Goal: Task Accomplishment & Management: Manage account settings

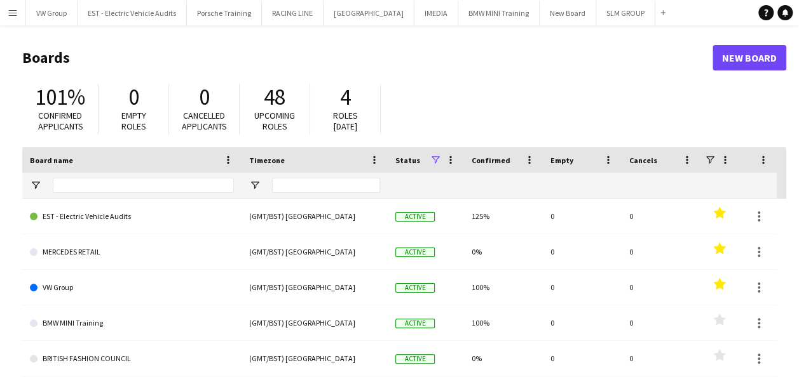
click at [11, 11] on app-icon "Menu" at bounding box center [13, 13] width 10 height 10
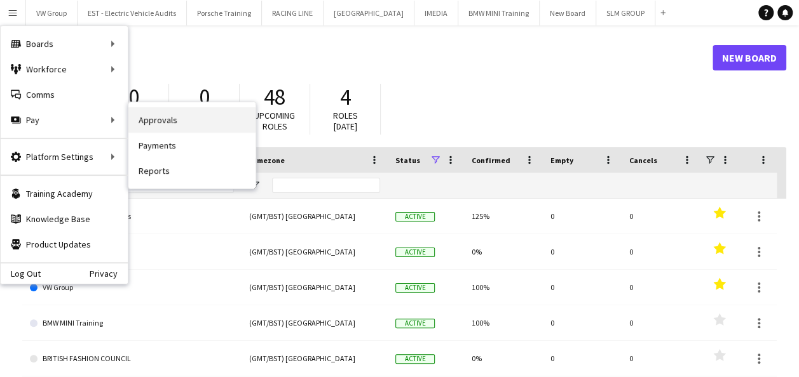
click at [160, 123] on link "Approvals" at bounding box center [191, 119] width 127 height 25
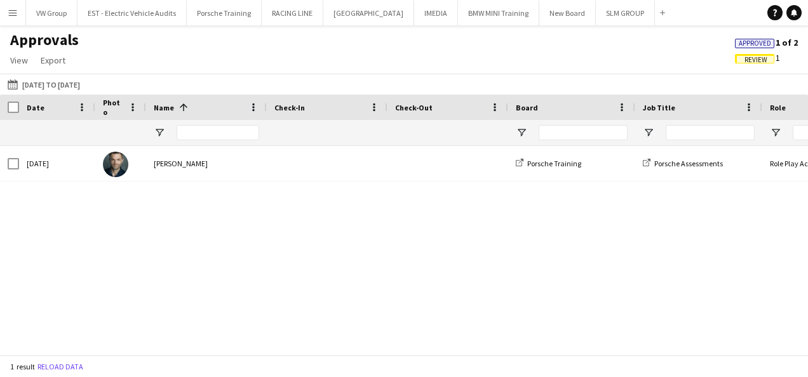
click at [752, 59] on span "Review" at bounding box center [756, 60] width 23 height 8
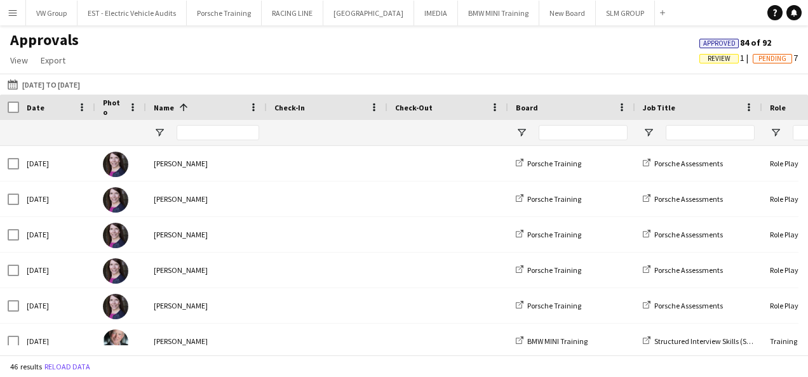
click at [726, 58] on span "Review" at bounding box center [718, 59] width 39 height 10
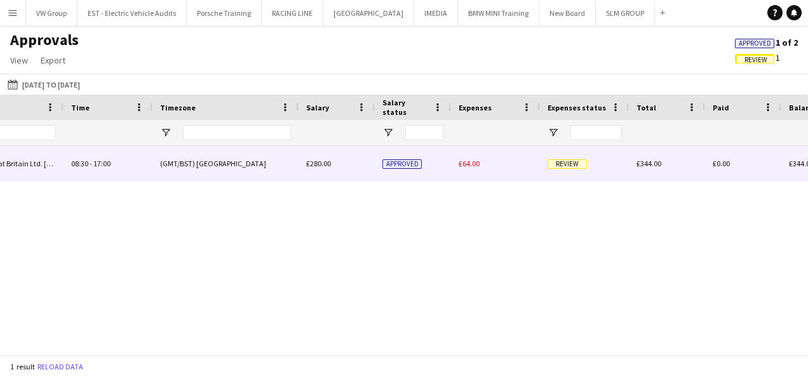
click at [572, 163] on span "Review" at bounding box center [567, 164] width 39 height 10
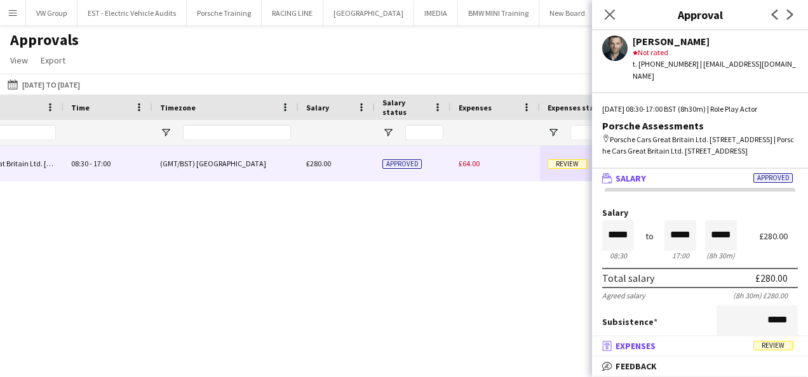
click at [777, 348] on span "Review" at bounding box center [772, 346] width 39 height 10
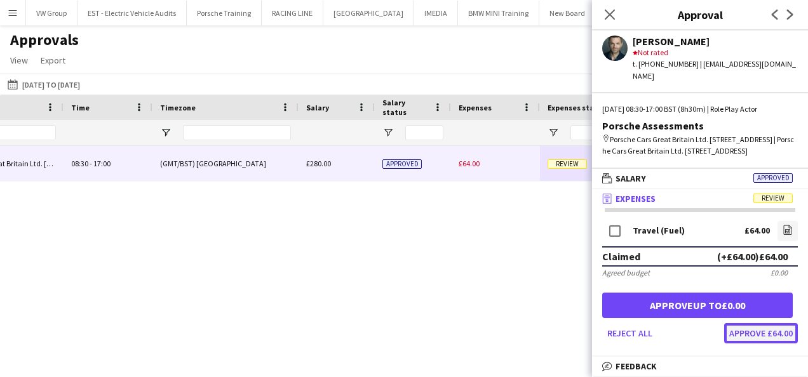
click at [771, 337] on button "Approve £64.00" at bounding box center [761, 333] width 74 height 20
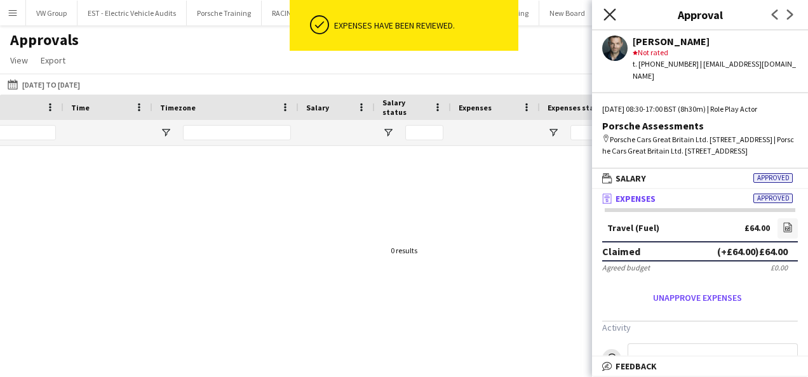
click at [609, 15] on icon at bounding box center [610, 14] width 12 height 12
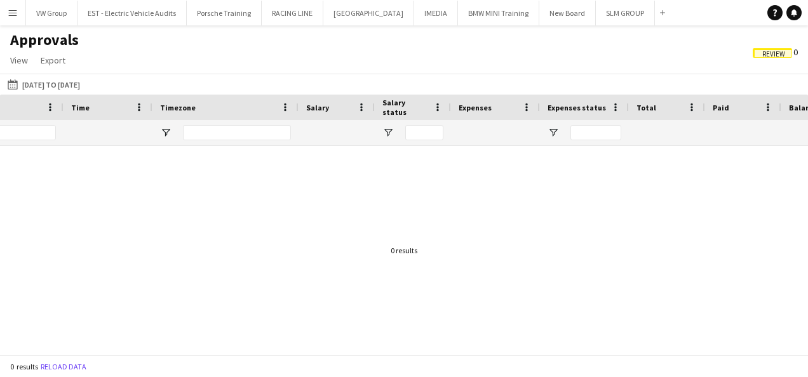
click at [10, 14] on app-icon "Menu" at bounding box center [13, 13] width 10 height 10
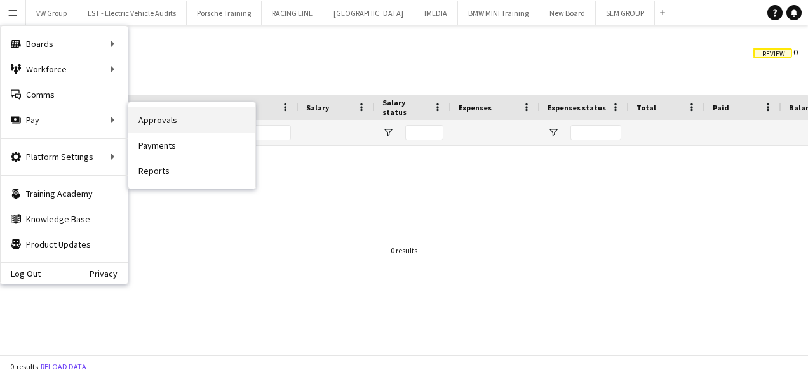
click at [148, 117] on link "Approvals" at bounding box center [191, 119] width 127 height 25
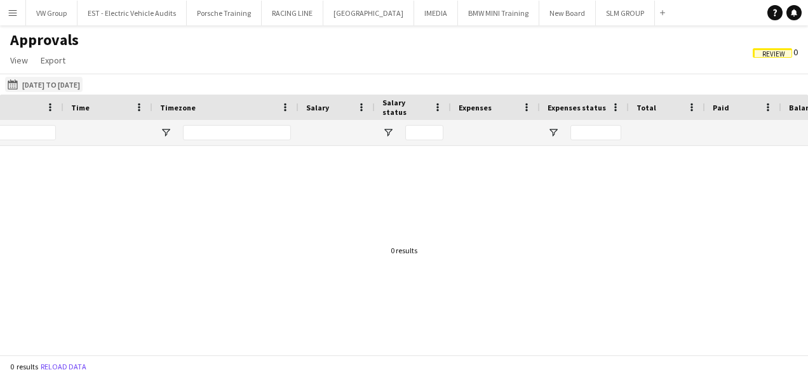
click at [83, 82] on button "[DATE] to [DATE] [DATE] to [DATE]" at bounding box center [44, 84] width 78 height 15
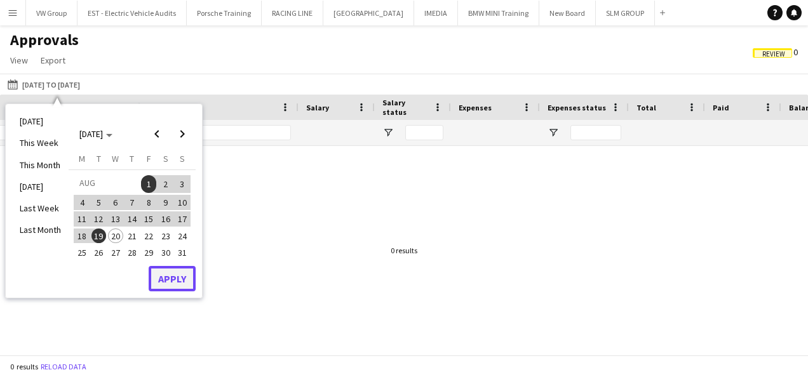
click at [172, 278] on button "Apply" at bounding box center [172, 278] width 47 height 25
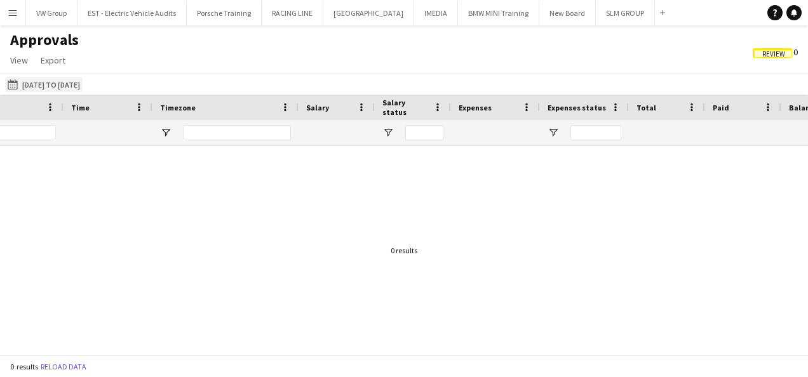
click at [83, 84] on button "[DATE] to [DATE] [DATE] to [DATE]" at bounding box center [44, 84] width 78 height 15
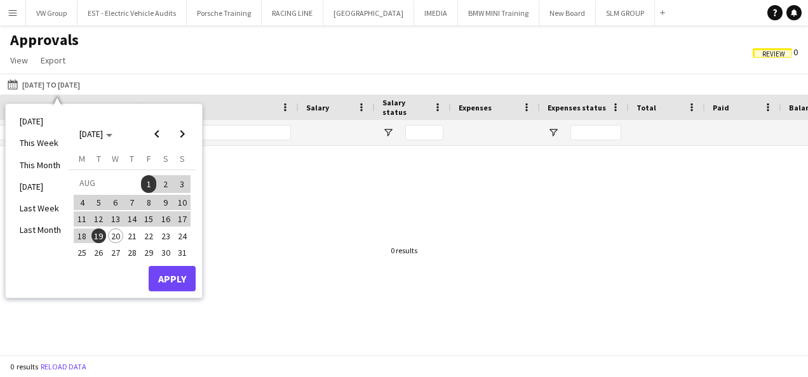
click at [147, 185] on span "1" at bounding box center [148, 184] width 15 height 18
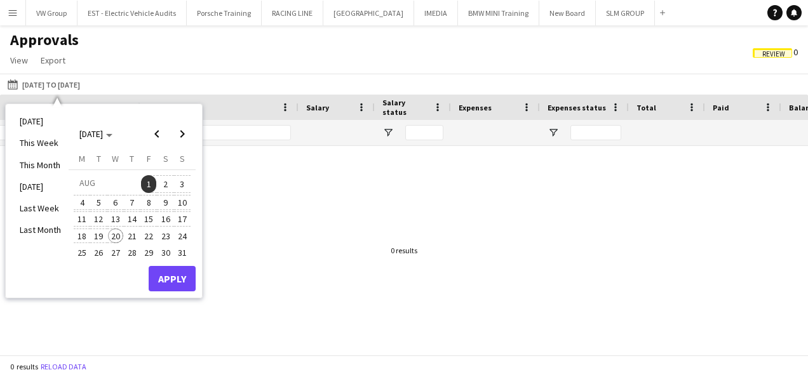
click at [117, 234] on span "20" at bounding box center [115, 236] width 15 height 15
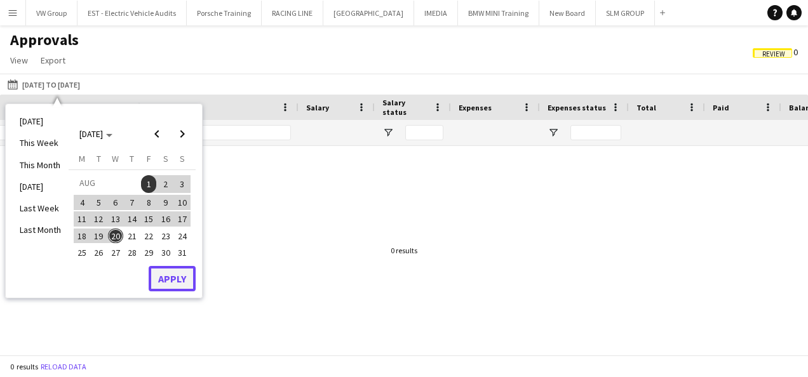
click at [168, 271] on button "Apply" at bounding box center [172, 278] width 47 height 25
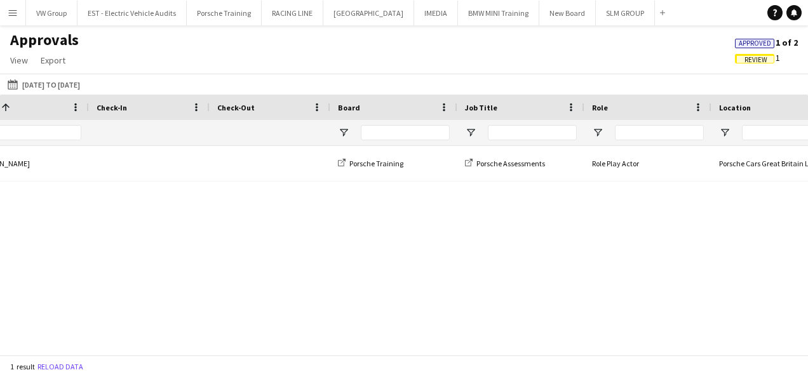
scroll to position [0, 61]
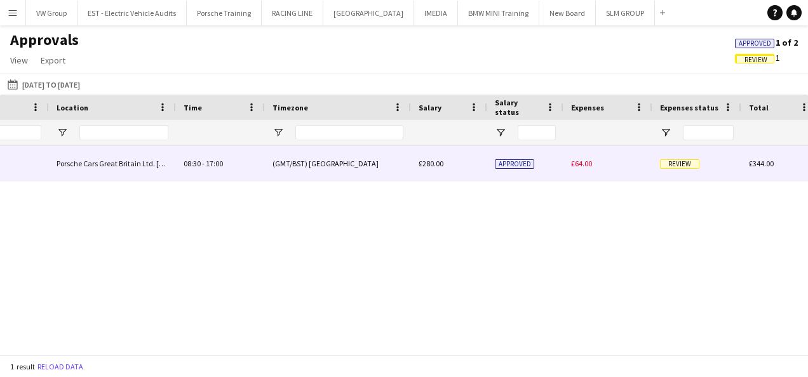
click at [675, 162] on span "Review" at bounding box center [679, 164] width 39 height 10
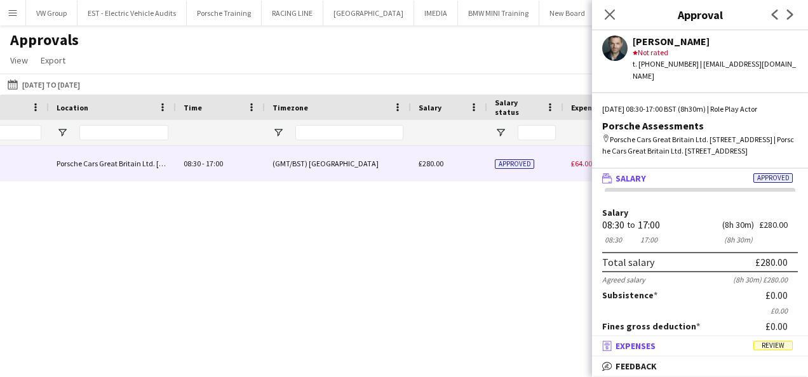
click at [769, 346] on span "Review" at bounding box center [772, 346] width 39 height 10
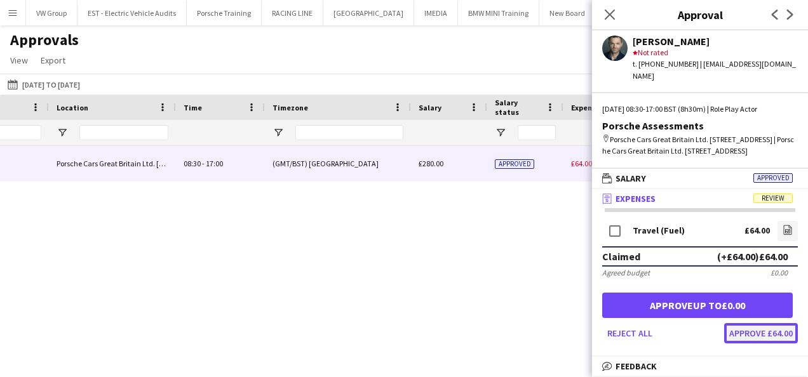
click at [766, 332] on button "Approve £64.00" at bounding box center [761, 333] width 74 height 20
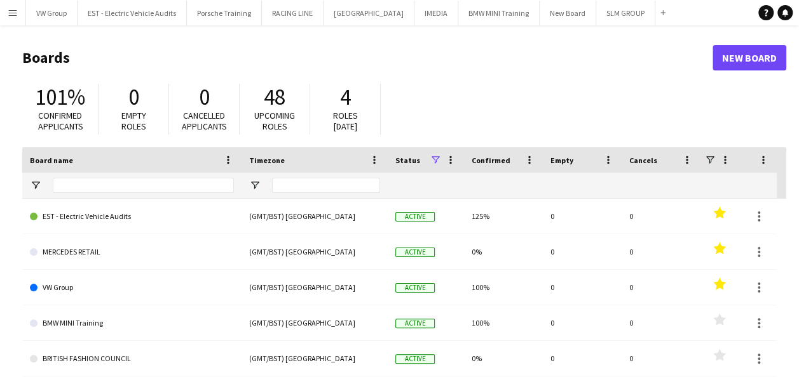
click at [17, 8] on app-icon "Menu" at bounding box center [13, 13] width 10 height 10
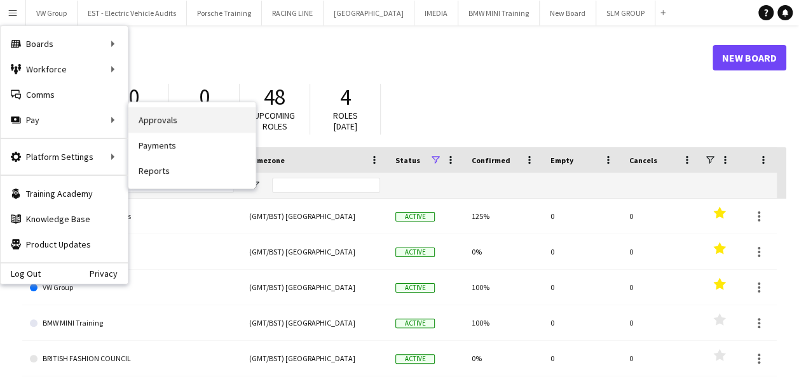
click at [156, 119] on link "Approvals" at bounding box center [191, 119] width 127 height 25
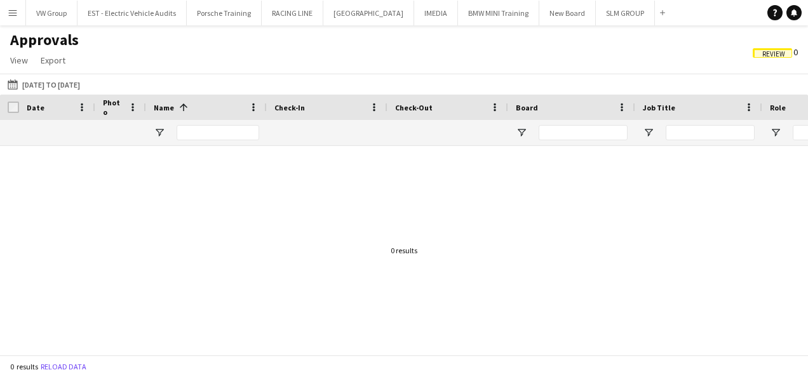
click at [8, 8] on app-icon "Menu" at bounding box center [13, 13] width 10 height 10
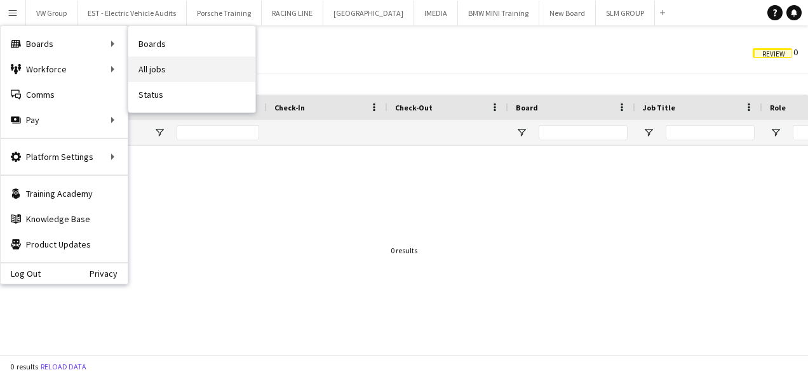
click at [142, 71] on link "All jobs" at bounding box center [191, 69] width 127 height 25
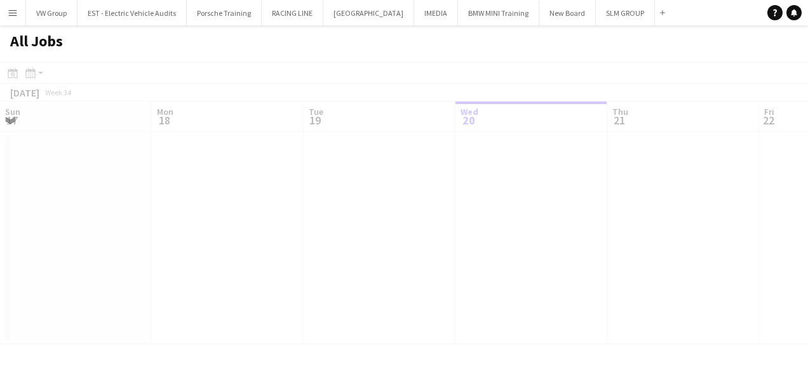
scroll to position [0, 304]
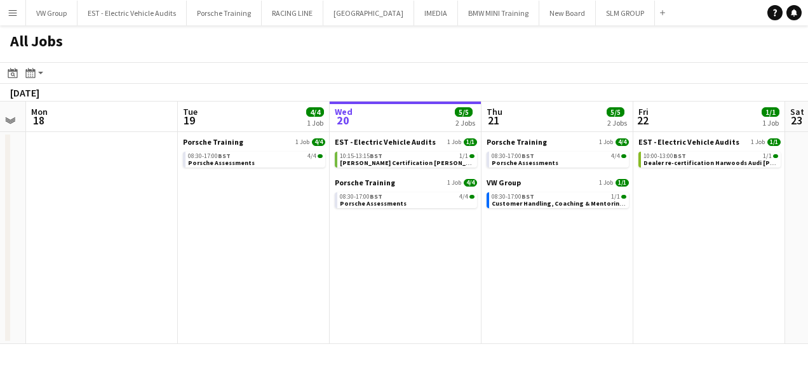
drag, startPoint x: 201, startPoint y: 252, endPoint x: 377, endPoint y: 253, distance: 176.6
click at [379, 253] on app-calendar-viewport "Sat 16 Sun 17 Mon 18 Tue 19 4/4 1 Job Wed 20 5/5 2 Jobs Thu 21 5/5 2 Jobs Fri 2…" at bounding box center [404, 223] width 808 height 243
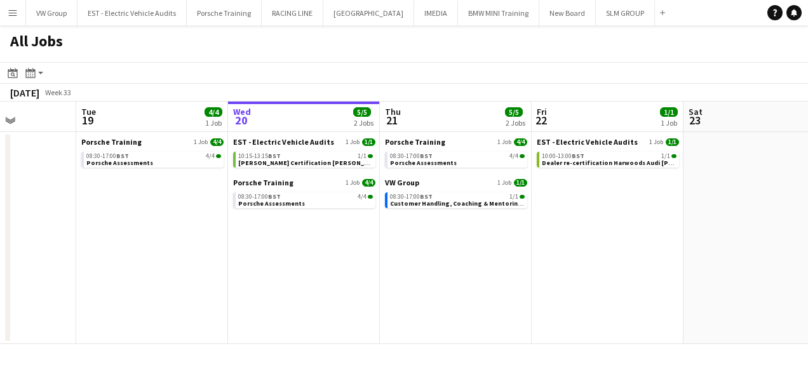
drag, startPoint x: 384, startPoint y: 249, endPoint x: 407, endPoint y: 254, distance: 23.4
click at [407, 254] on app-calendar-viewport "Sat 16 Sun 17 Mon 18 Tue 19 4/4 1 Job Wed 20 5/5 2 Jobs Thu 21 5/5 2 Jobs Fri 2…" at bounding box center [404, 223] width 808 height 243
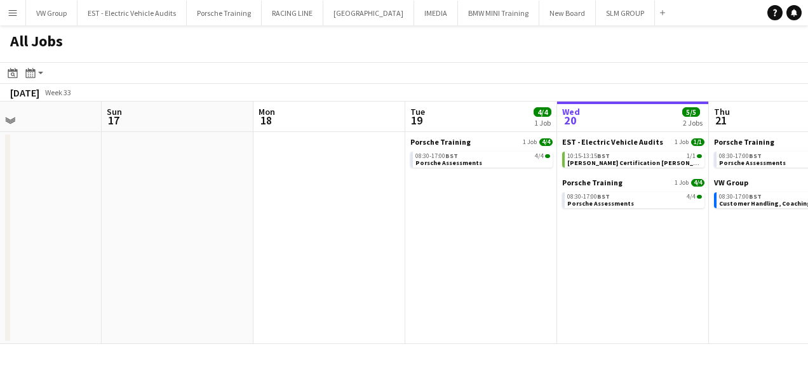
drag, startPoint x: 285, startPoint y: 262, endPoint x: 370, endPoint y: 266, distance: 85.2
click at [370, 267] on app-calendar-viewport "Thu 14 4/4 1 Job Fri 15 Sat 16 Sun 17 Mon 18 Tue 19 4/4 1 Job Wed 20 5/5 2 Jobs…" at bounding box center [404, 223] width 808 height 243
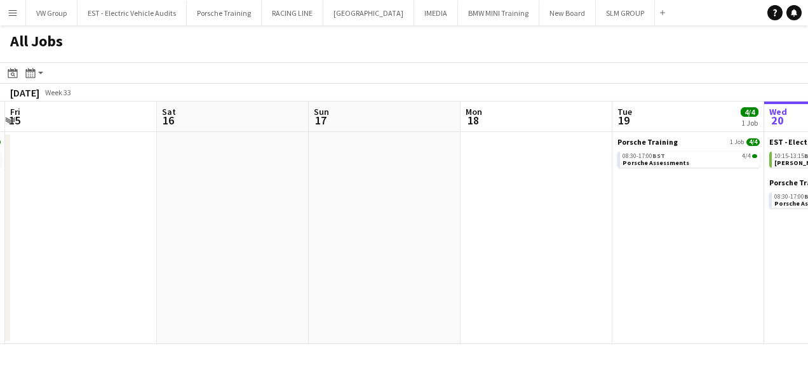
drag, startPoint x: 306, startPoint y: 267, endPoint x: 358, endPoint y: 259, distance: 52.7
click at [358, 258] on app-calendar-viewport "Wed 13 4/4 1 Job Thu 14 4/4 1 Job Fri 15 Sat 16 Sun 17 Mon 18 Tue 19 4/4 1 Job …" at bounding box center [404, 223] width 808 height 243
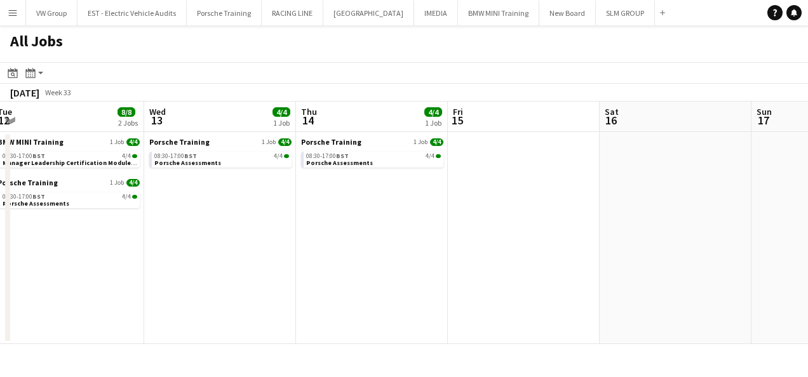
drag, startPoint x: 184, startPoint y: 266, endPoint x: 353, endPoint y: 253, distance: 168.9
click at [353, 253] on app-calendar-viewport "Sun 10 Mon 11 Tue 12 8/8 2 Jobs Wed 13 4/4 1 Job Thu 14 4/4 1 Job Fri 15 Sat 16…" at bounding box center [404, 223] width 808 height 243
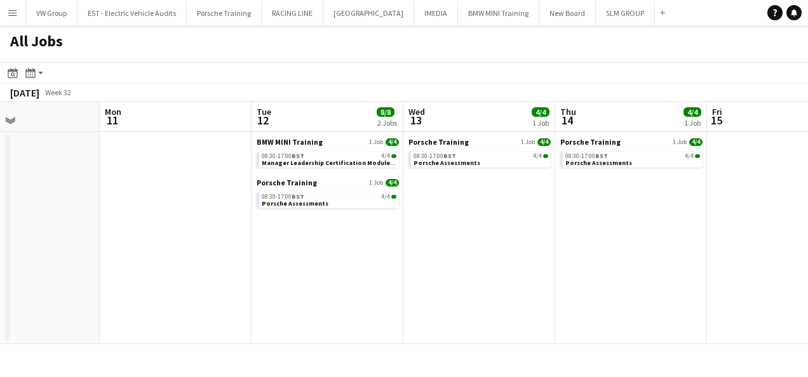
drag, startPoint x: 148, startPoint y: 267, endPoint x: 354, endPoint y: 262, distance: 205.9
click at [354, 262] on app-calendar-viewport "Fri 8 4/4 1 Job Sat 9 Sun 10 Mon 11 Tue 12 8/8 2 Jobs Wed 13 4/4 1 Job Thu 14 4…" at bounding box center [404, 223] width 808 height 243
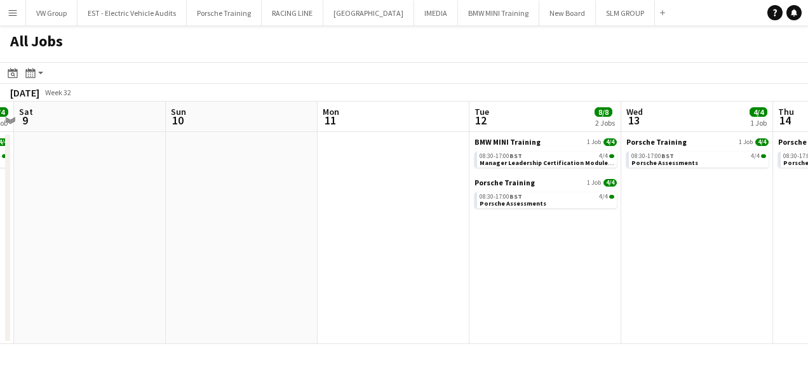
drag, startPoint x: 323, startPoint y: 272, endPoint x: 390, endPoint y: 271, distance: 67.4
click at [391, 271] on app-calendar-viewport "Thu 7 4/4 1 Job Fri 8 4/4 1 Job Sat 9 Sun 10 Mon 11 Tue 12 8/8 2 Jobs Wed 13 4/…" at bounding box center [404, 223] width 808 height 243
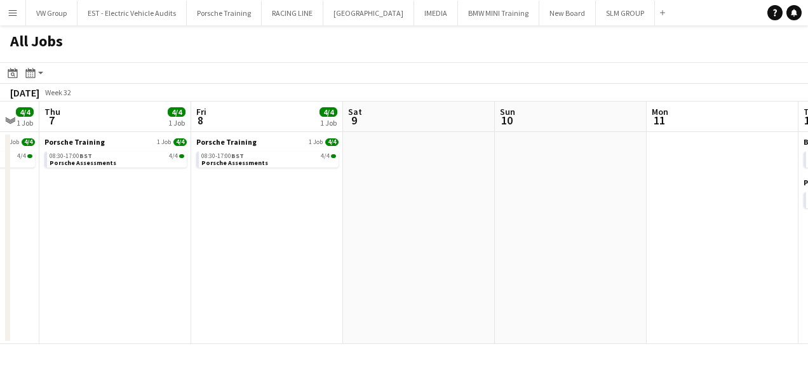
drag, startPoint x: 353, startPoint y: 257, endPoint x: 462, endPoint y: 249, distance: 109.5
click at [464, 252] on app-calendar-viewport "Tue 5 4/4 1 Job Wed 6 4/4 1 Job Thu 7 4/4 1 Job Fri 8 4/4 1 Job Sat 9 Sun 10 Mo…" at bounding box center [404, 223] width 808 height 243
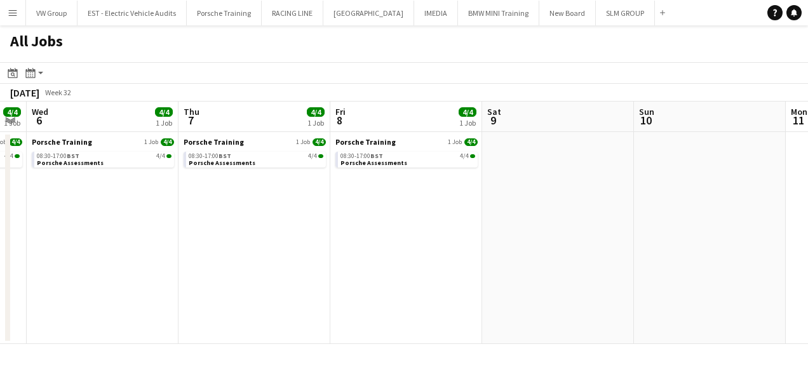
drag, startPoint x: 318, startPoint y: 253, endPoint x: 464, endPoint y: 252, distance: 146.1
click at [464, 250] on app-calendar-viewport "Mon 4 4/4 1 Job Tue 5 4/4 1 Job Wed 6 4/4 1 Job Thu 7 4/4 1 Job Fri 8 4/4 1 Job…" at bounding box center [404, 223] width 808 height 243
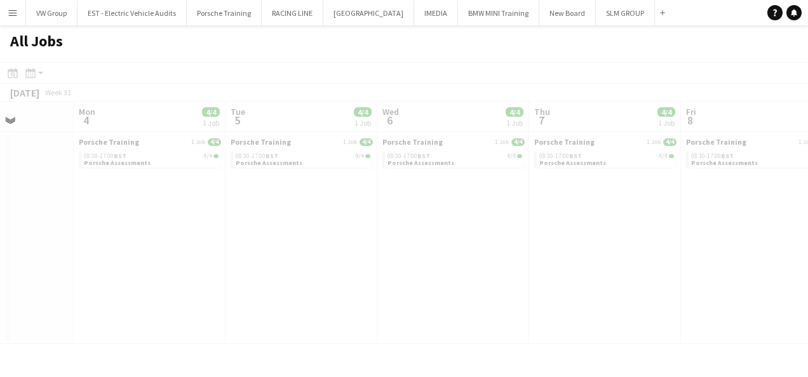
drag, startPoint x: 321, startPoint y: 267, endPoint x: 382, endPoint y: 266, distance: 61.6
click at [420, 266] on app-all-jobs "All Jobs Date picker AUG 2025 AUG 2025 Monday M Tuesday T Wednesday W Thursday …" at bounding box center [404, 184] width 808 height 319
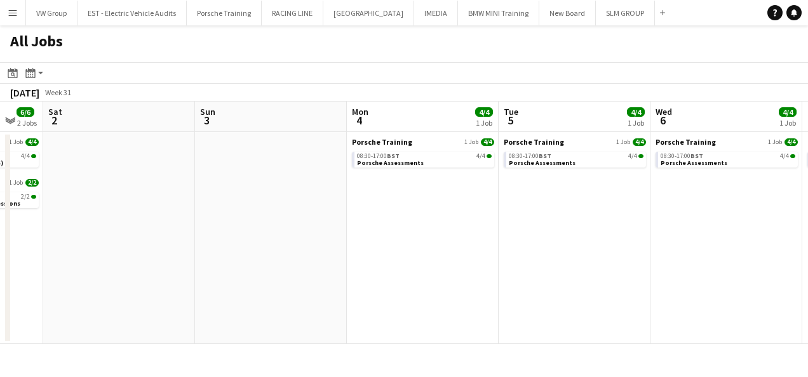
drag, startPoint x: 326, startPoint y: 255, endPoint x: 444, endPoint y: 246, distance: 118.5
click at [444, 246] on app-calendar-viewport "Thu 31 2/2 1 Job Fri 1 6/6 2 Jobs Sat 2 Sun 3 Mon 4 4/4 1 Job Tue 5 4/4 1 Job W…" at bounding box center [404, 223] width 808 height 243
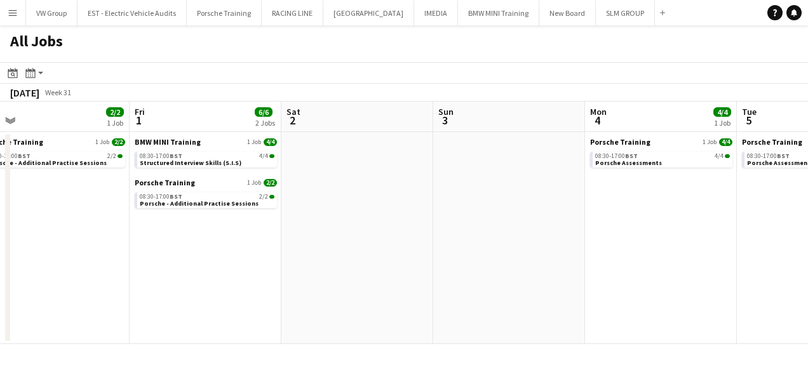
drag, startPoint x: 326, startPoint y: 263, endPoint x: 404, endPoint y: 262, distance: 78.2
click at [404, 262] on app-calendar-viewport "Tue 29 Wed 30 3/3 1 Job Thu 31 2/2 1 Job Fri 1 6/6 2 Jobs Sat 2 Sun 3 Mon 4 4/4…" at bounding box center [404, 223] width 808 height 243
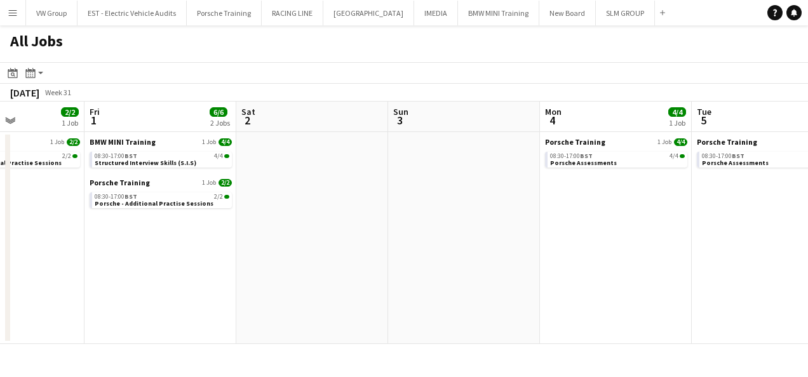
drag, startPoint x: 235, startPoint y: 284, endPoint x: 349, endPoint y: 283, distance: 113.7
click at [350, 283] on app-calendar-viewport "Tue 29 Wed 30 3/3 1 Job Thu 31 2/2 1 Job Fri 1 6/6 2 Jobs Sat 2 Sun 3 Mon 4 4/4…" at bounding box center [404, 223] width 808 height 243
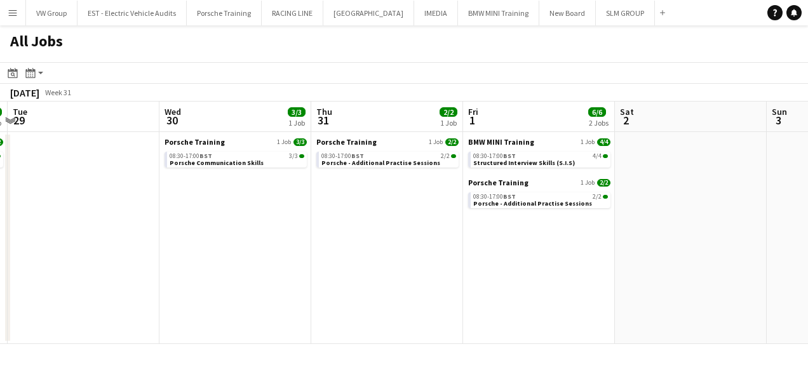
drag, startPoint x: 118, startPoint y: 292, endPoint x: 299, endPoint y: 293, distance: 181.1
click at [299, 293] on app-calendar-viewport "Sun 27 Mon 28 2/2 1 Job Tue 29 Wed 30 3/3 1 Job Thu 31 2/2 1 Job Fri 1 6/6 2 Jo…" at bounding box center [404, 223] width 808 height 243
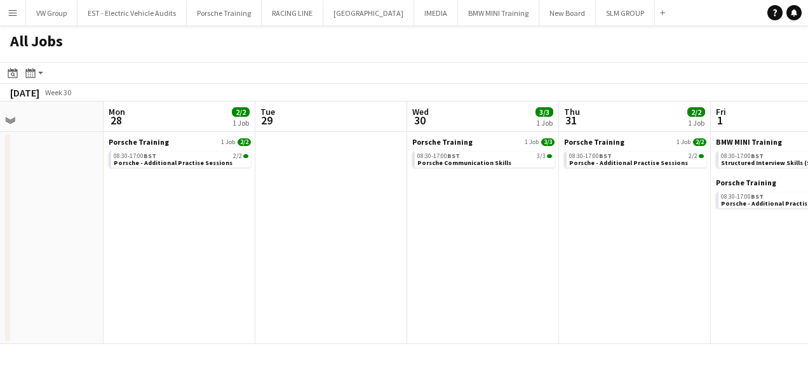
drag, startPoint x: 133, startPoint y: 306, endPoint x: 339, endPoint y: 287, distance: 206.7
click at [382, 295] on app-calendar-viewport "Fri 25 4/4 3 Jobs Sat 26 Sun 27 Mon 28 2/2 1 Job Tue 29 Wed 30 3/3 1 Job Thu 31…" at bounding box center [404, 223] width 808 height 243
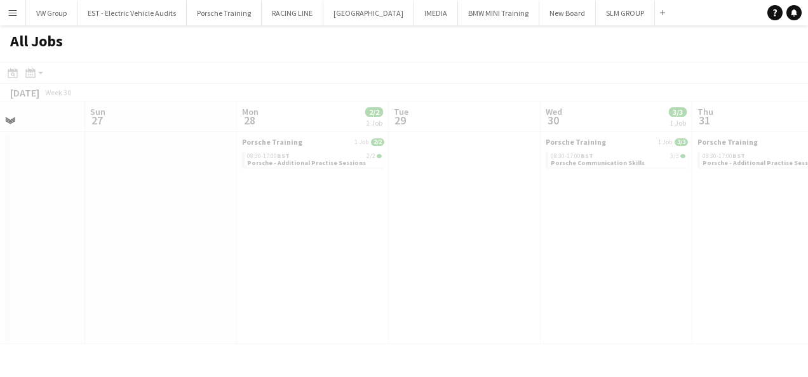
drag, startPoint x: 313, startPoint y: 287, endPoint x: 350, endPoint y: 281, distance: 37.9
click at [356, 283] on app-calendar-viewport "Thu 24 Fri 25 4/4 3 Jobs Sat 26 Sun 27 Mon 28 2/2 1 Job Tue 29 Wed 30 3/3 1 Job…" at bounding box center [404, 223] width 808 height 243
